Goal: Task Accomplishment & Management: Manage account settings

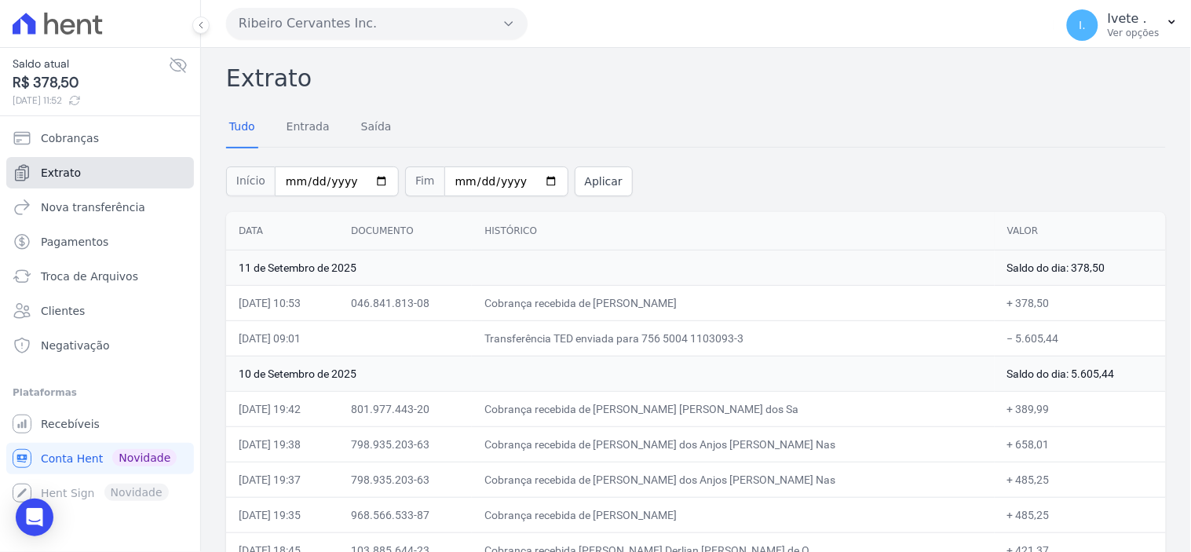
click at [90, 173] on link "Extrato" at bounding box center [100, 172] width 188 height 31
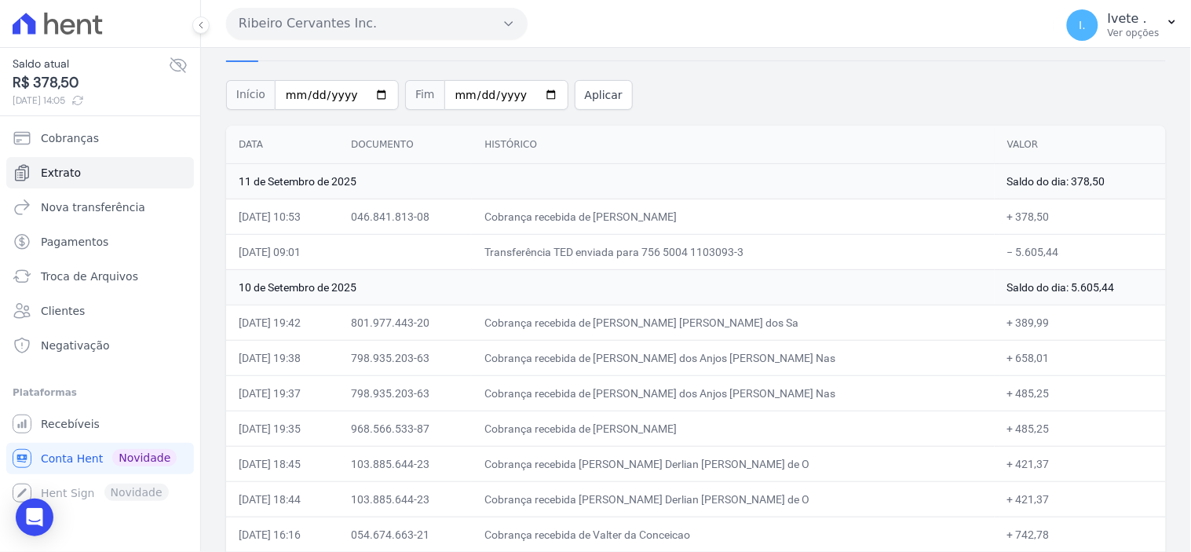
scroll to position [87, 0]
click at [53, 177] on span "Extrato" at bounding box center [61, 173] width 40 height 16
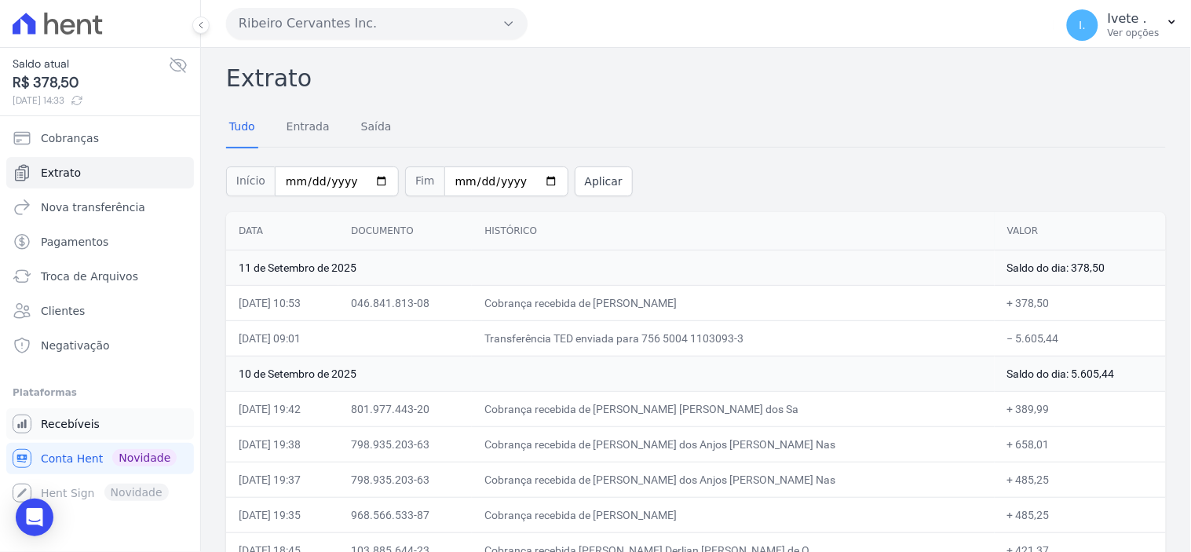
click at [69, 422] on span "Recebíveis" at bounding box center [70, 424] width 59 height 16
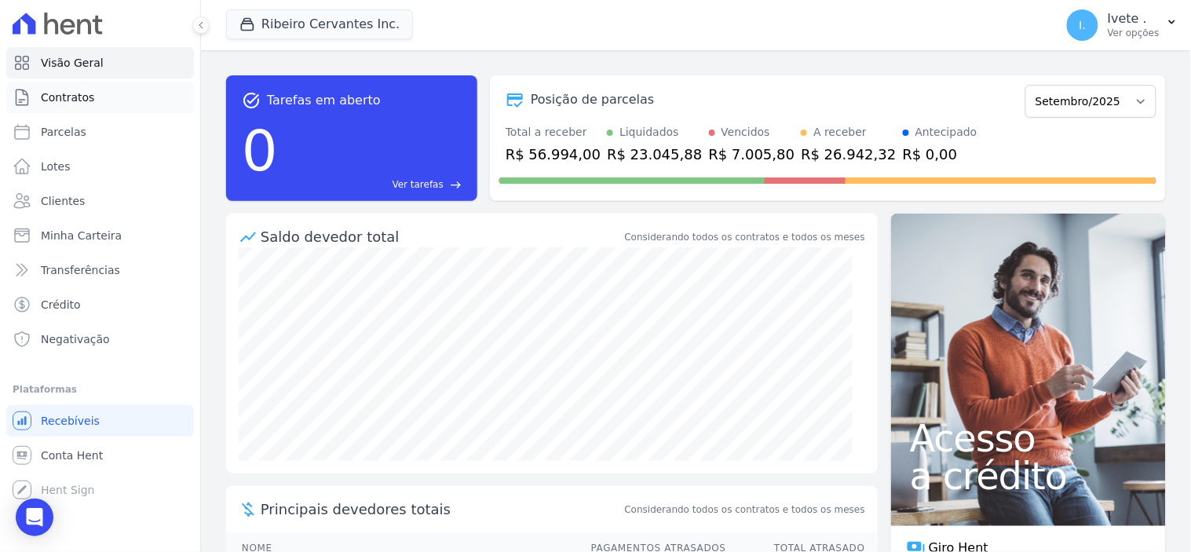
click at [80, 94] on span "Contratos" at bounding box center [67, 98] width 53 height 16
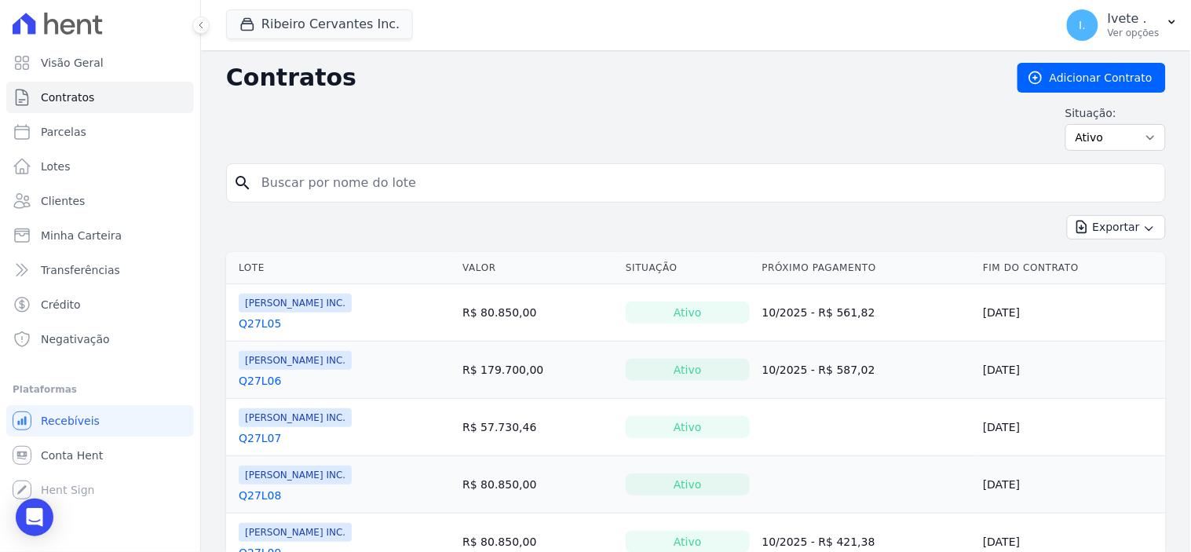
click at [276, 176] on input "search" at bounding box center [705, 182] width 907 height 31
type input "q28l21"
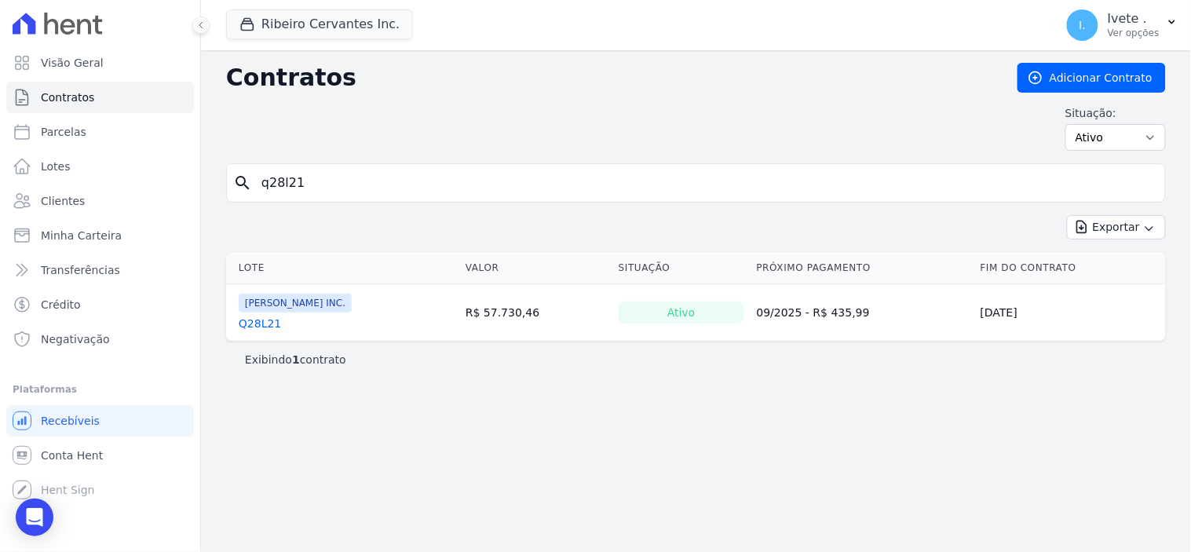
click at [249, 319] on link "Q28L21" at bounding box center [260, 324] width 42 height 16
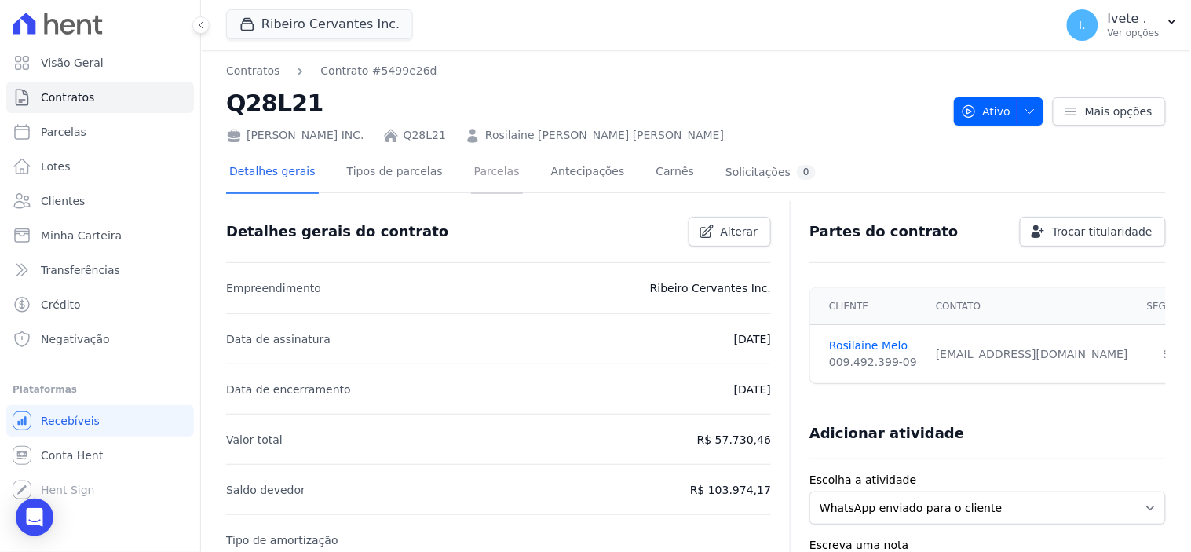
click at [471, 176] on link "Parcelas" at bounding box center [497, 173] width 52 height 42
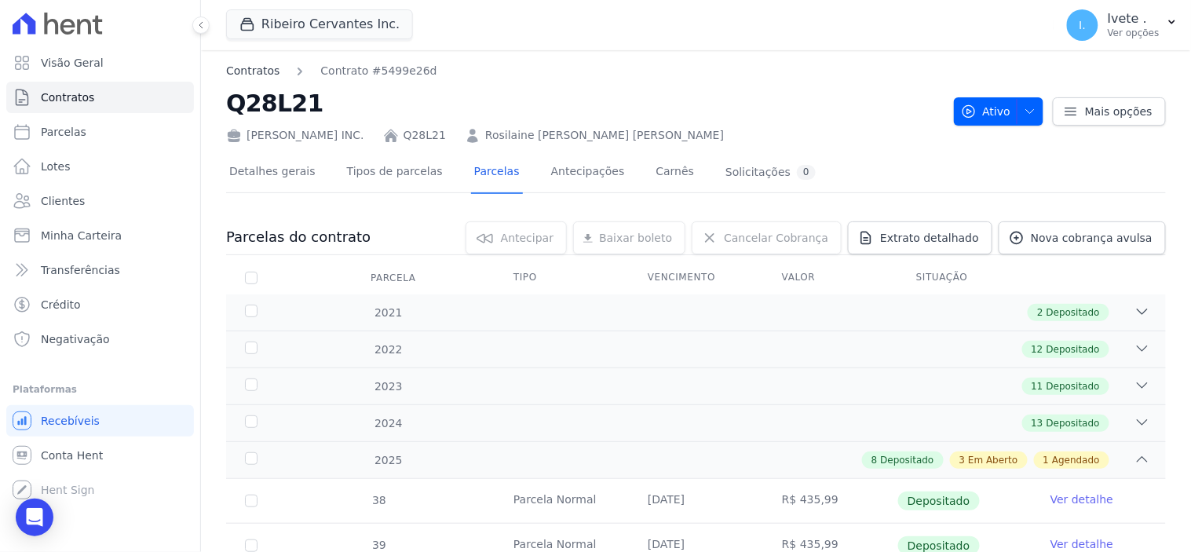
click at [254, 68] on link "Contratos" at bounding box center [252, 71] width 53 height 16
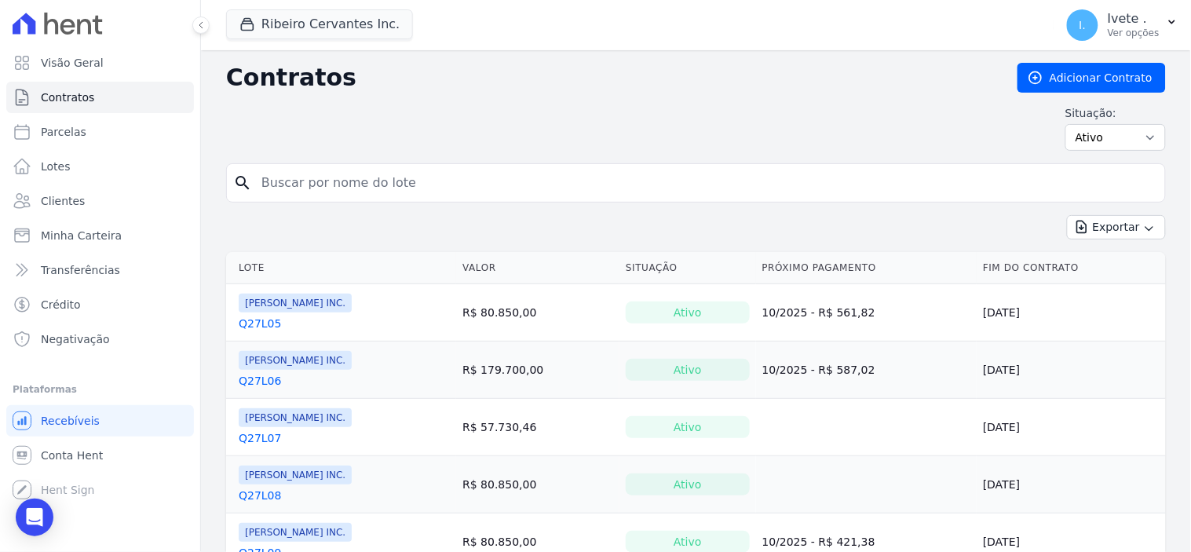
click at [291, 186] on input "search" at bounding box center [705, 182] width 907 height 31
type input "q28l21"
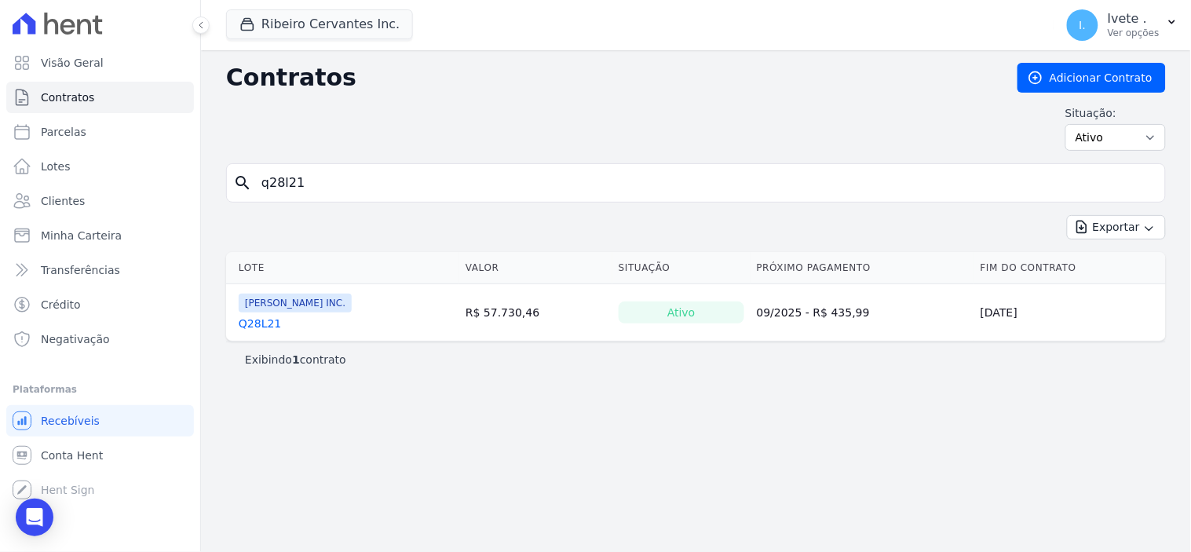
click at [256, 319] on link "Q28L21" at bounding box center [260, 324] width 42 height 16
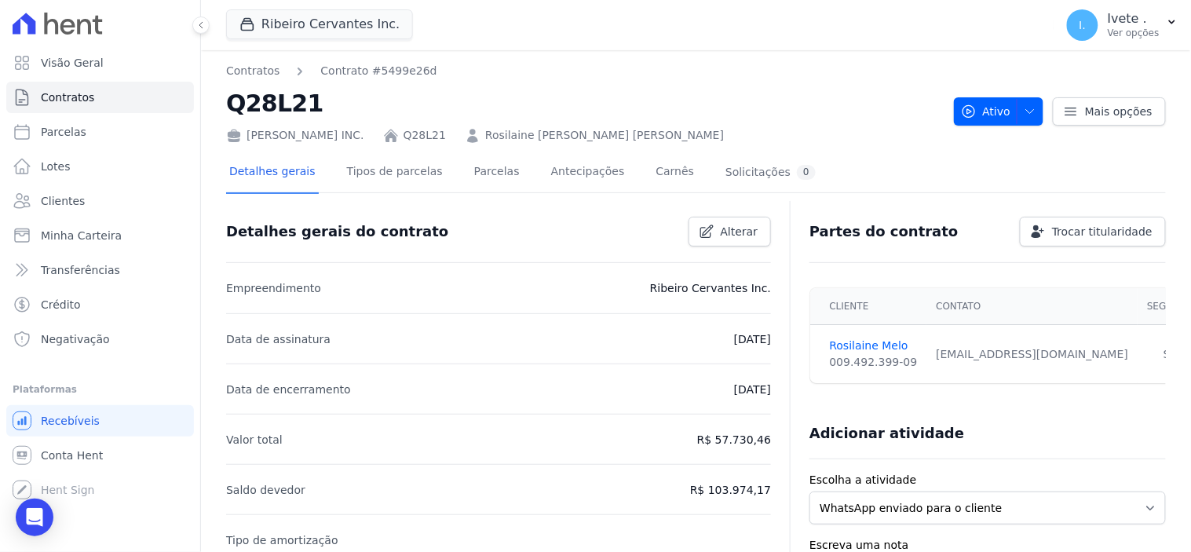
click at [575, 338] on li "Data de assinatura [DATE]" at bounding box center [498, 338] width 545 height 50
click at [278, 346] on p "Data de assinatura" at bounding box center [278, 339] width 104 height 19
click at [731, 231] on span "Alterar" at bounding box center [740, 232] width 38 height 16
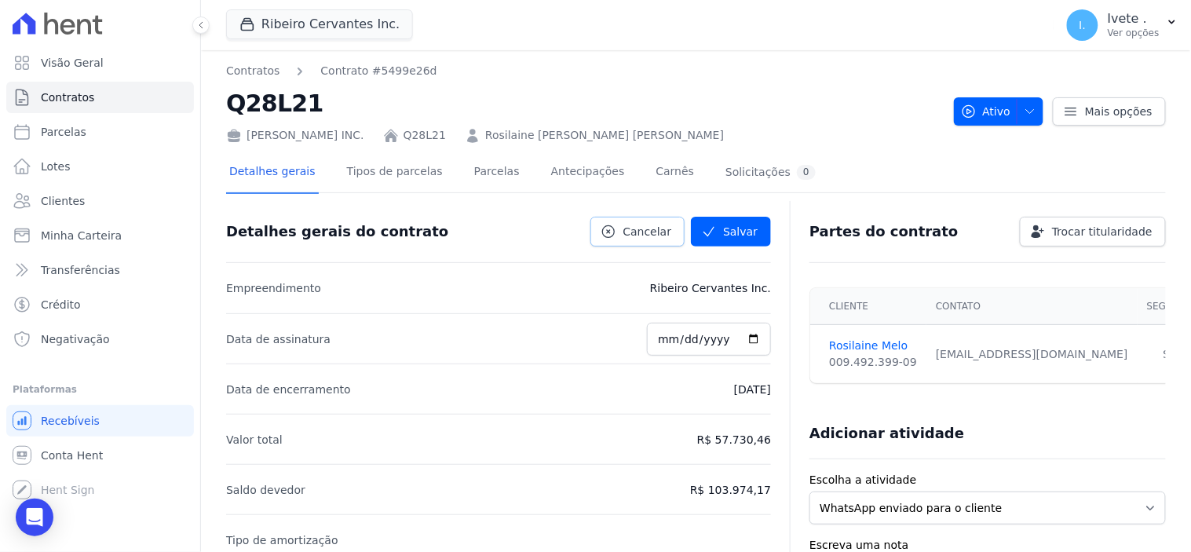
click at [645, 233] on span "Cancelar" at bounding box center [647, 232] width 49 height 16
